Goal: Task Accomplishment & Management: Manage account settings

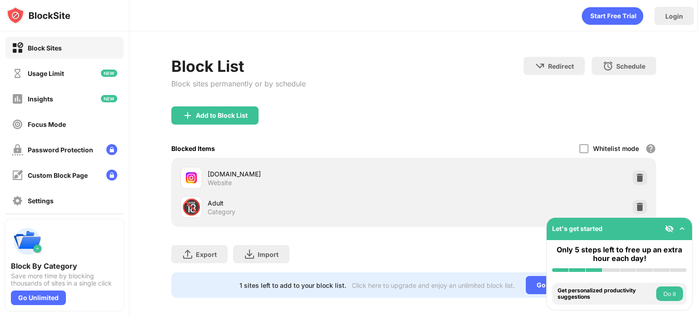
scroll to position [13, 0]
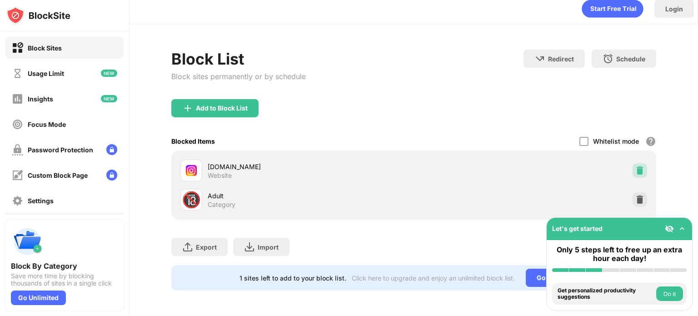
click at [637, 166] on img at bounding box center [640, 170] width 9 height 9
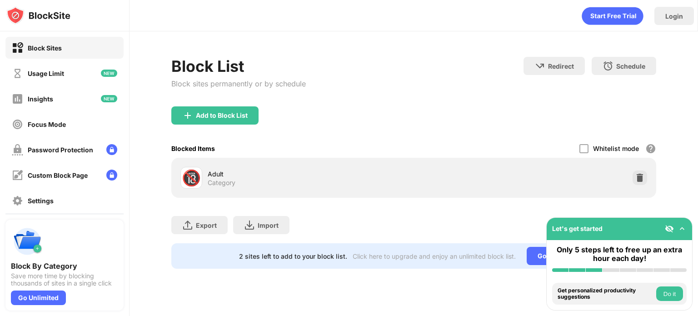
scroll to position [0, 0]
click at [233, 120] on div "Add to Block List" at bounding box center [214, 115] width 87 height 18
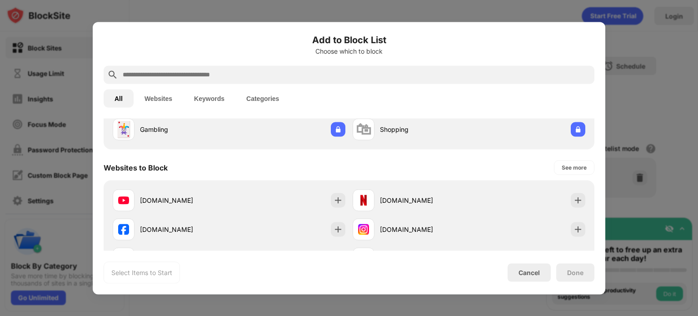
scroll to position [112, 0]
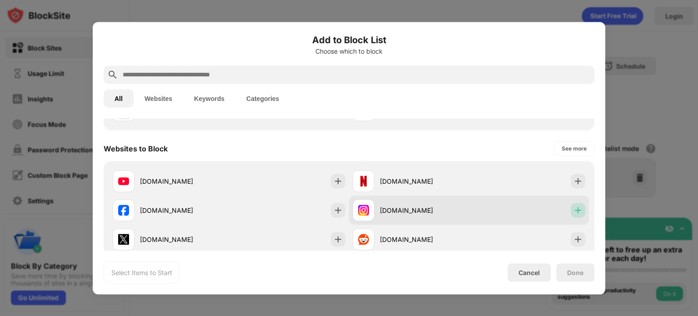
click at [575, 206] on img at bounding box center [578, 210] width 9 height 9
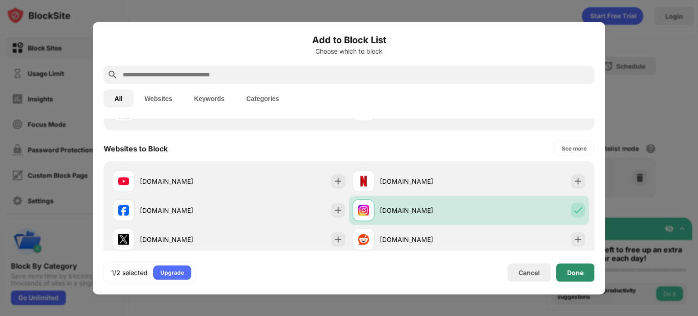
click at [581, 278] on div "Done" at bounding box center [576, 272] width 38 height 18
